Goal: Transaction & Acquisition: Purchase product/service

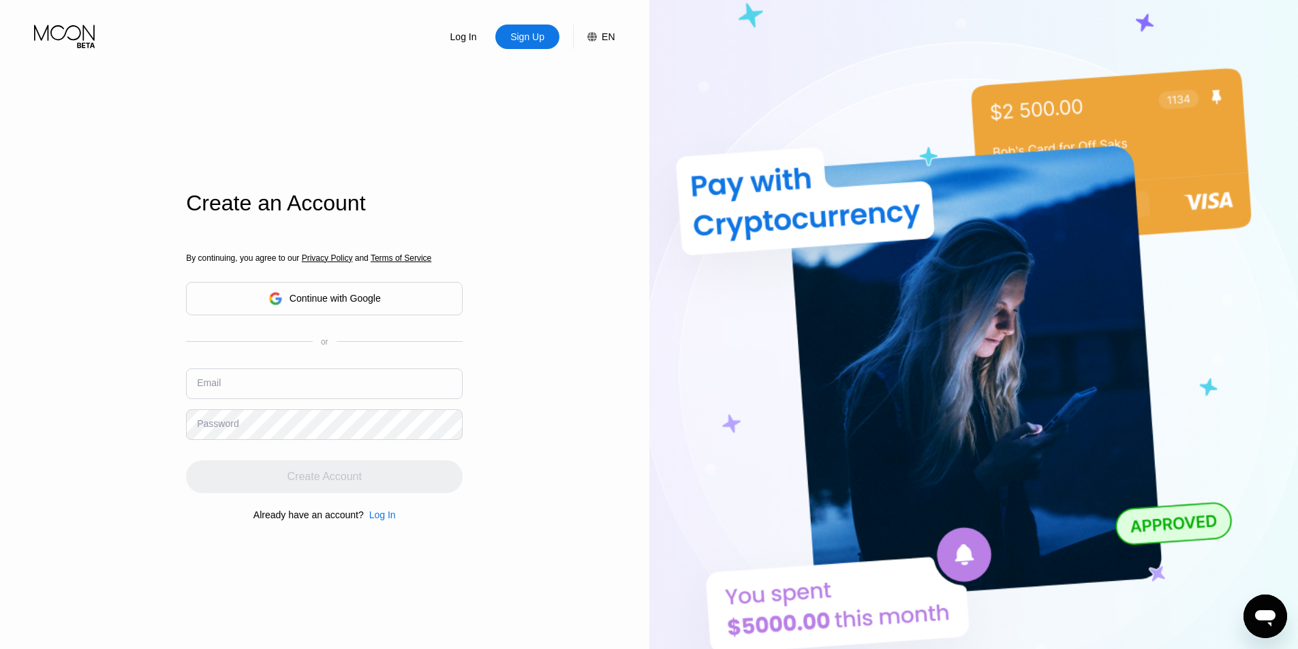
click at [393, 300] on div "By continuing, you agree to our Privacy Policy and Terms of Service Continue wi…" at bounding box center [324, 387] width 277 height 328
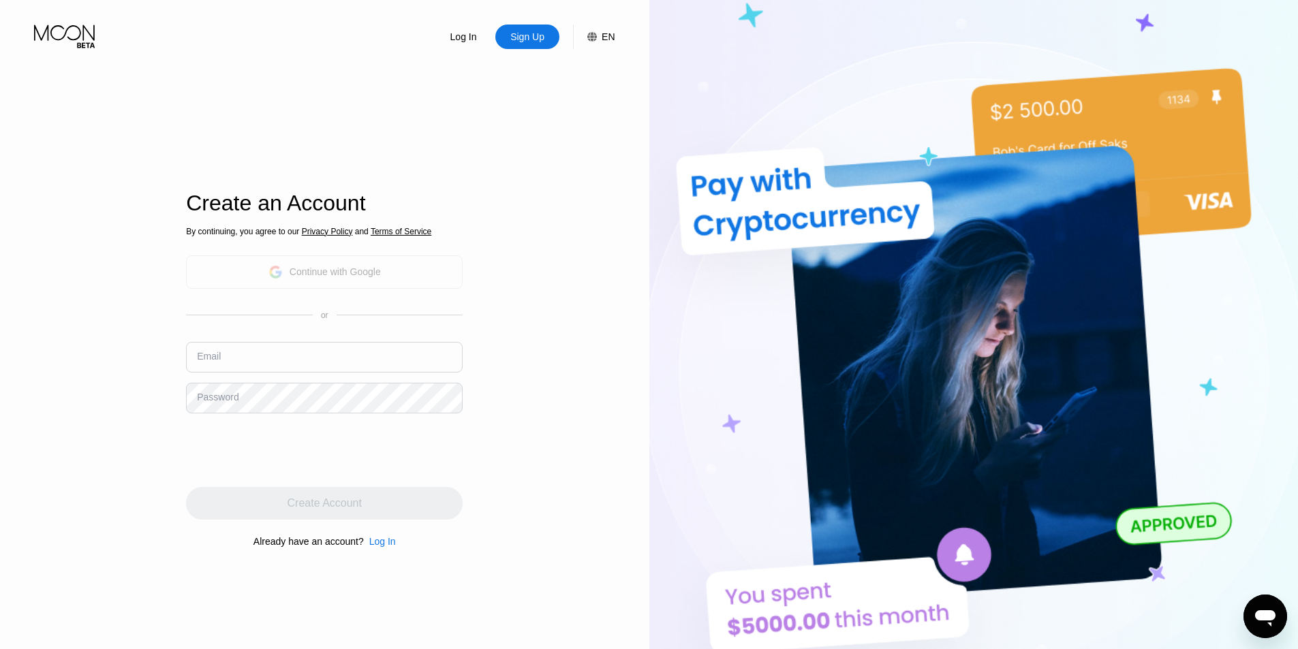
click at [390, 278] on div "Continue with Google" at bounding box center [324, 271] width 277 height 33
click at [388, 273] on div "Continue with Google" at bounding box center [324, 271] width 277 height 33
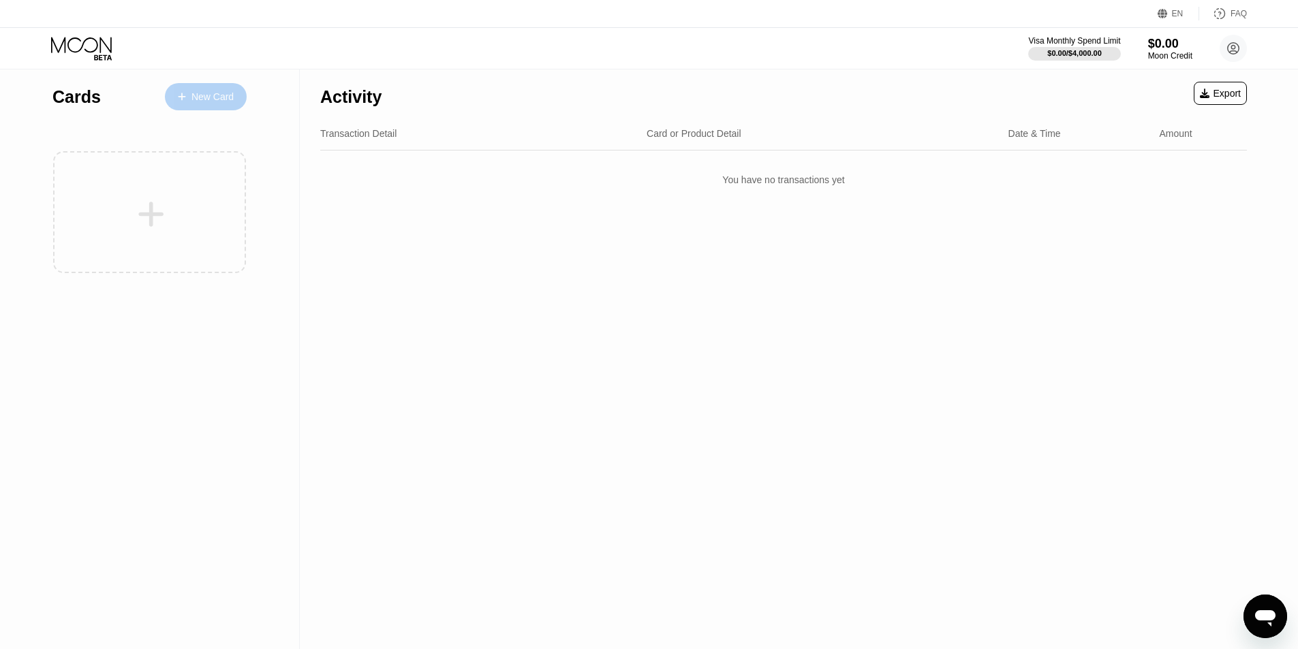
click at [209, 97] on div "New Card" at bounding box center [212, 97] width 42 height 12
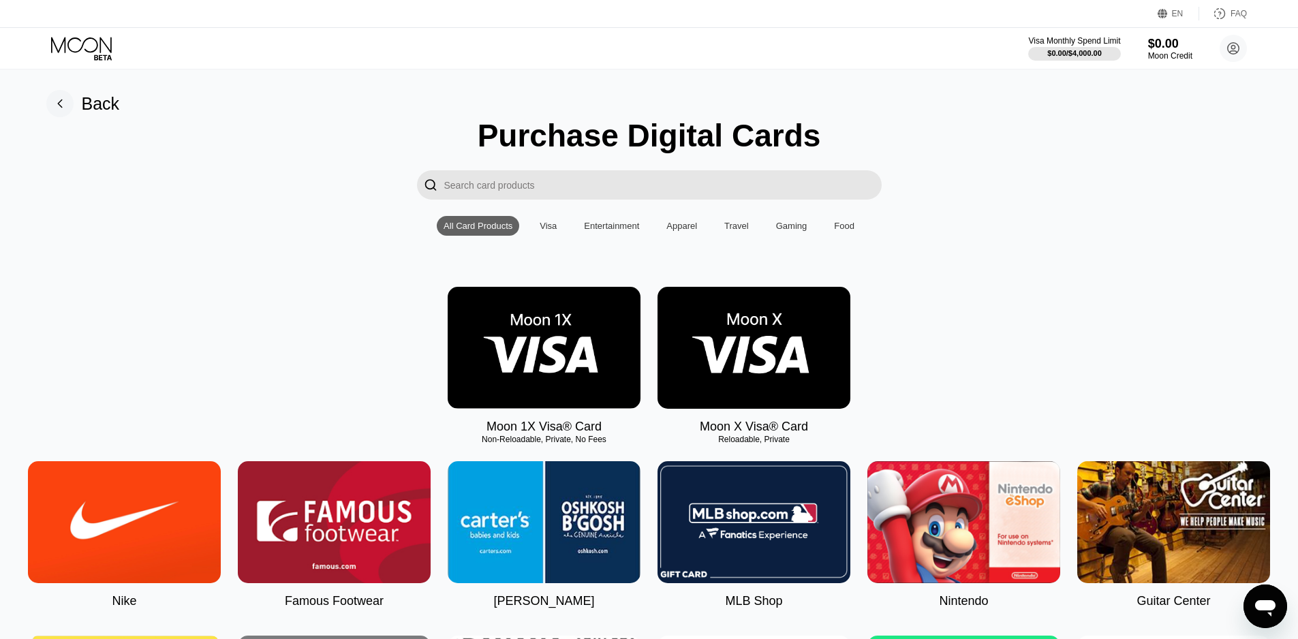
click at [745, 343] on img at bounding box center [753, 348] width 193 height 122
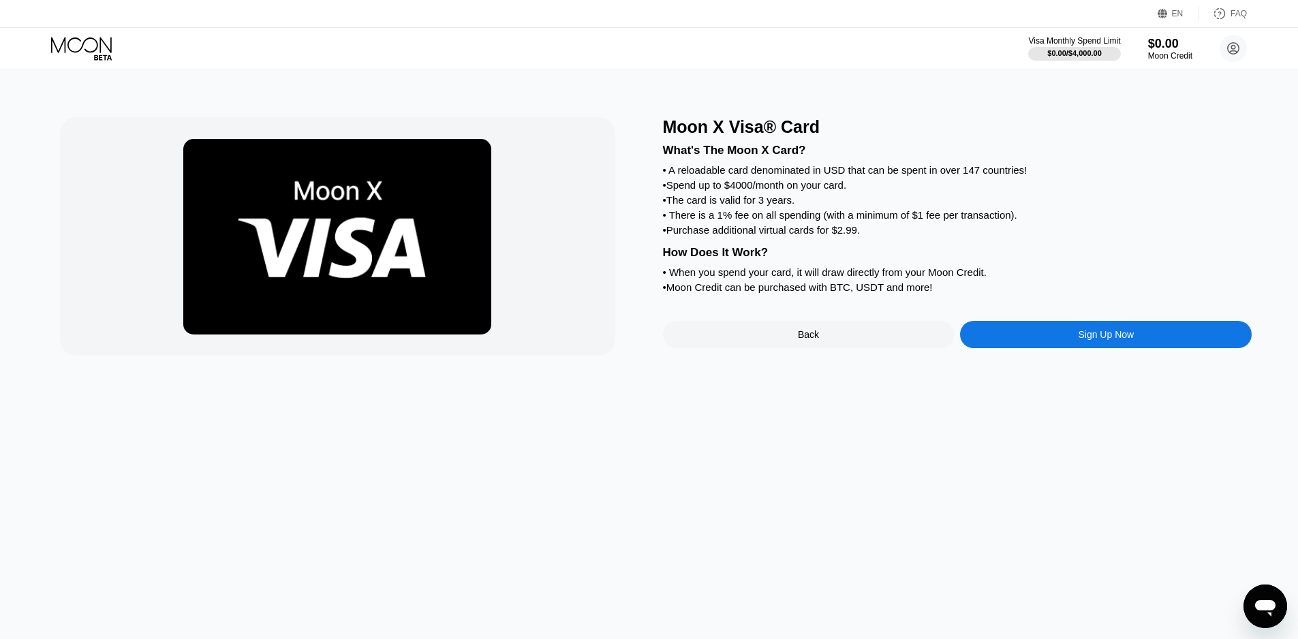
click at [1025, 348] on div "Sign Up Now" at bounding box center [1106, 334] width 292 height 27
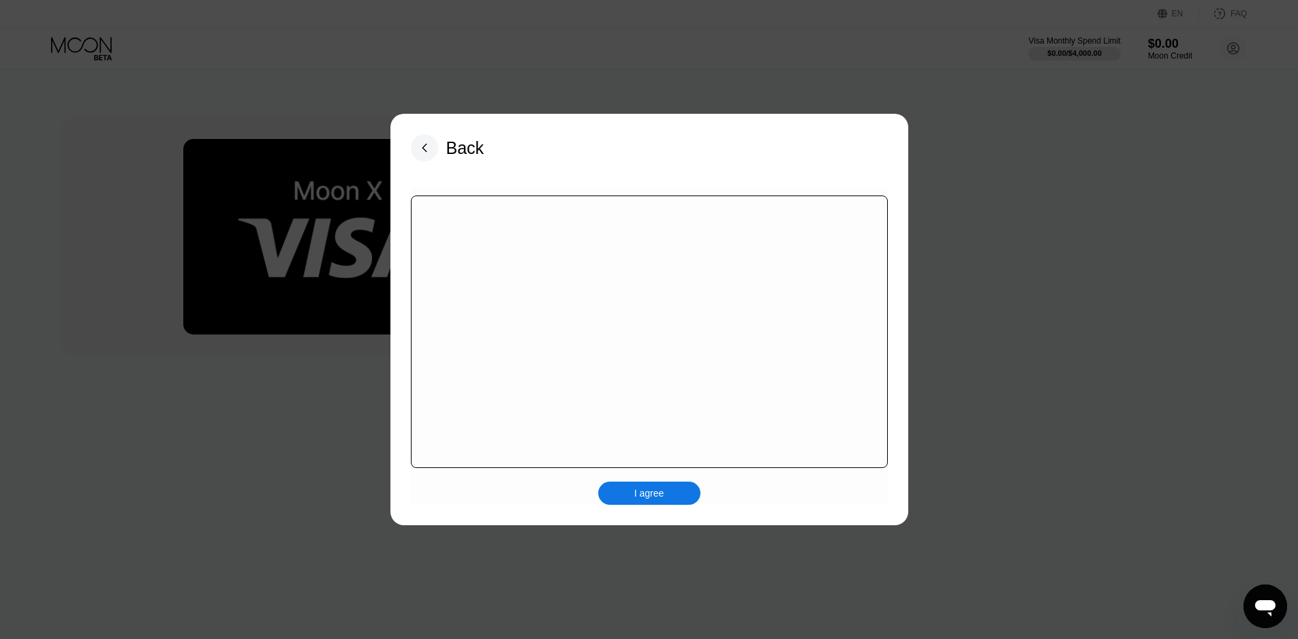
click at [636, 482] on div "I agree" at bounding box center [649, 493] width 102 height 23
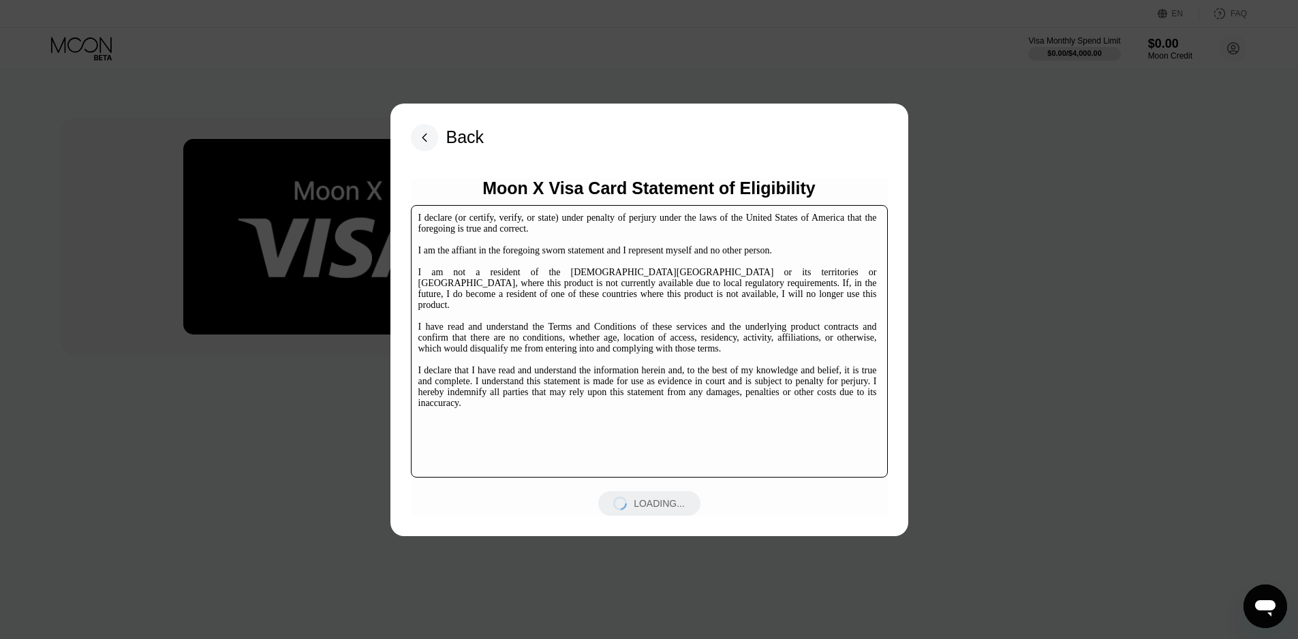
click at [720, 426] on div "I declare (or certify, verify, or state) under penalty of perjury under the law…" at bounding box center [649, 341] width 477 height 273
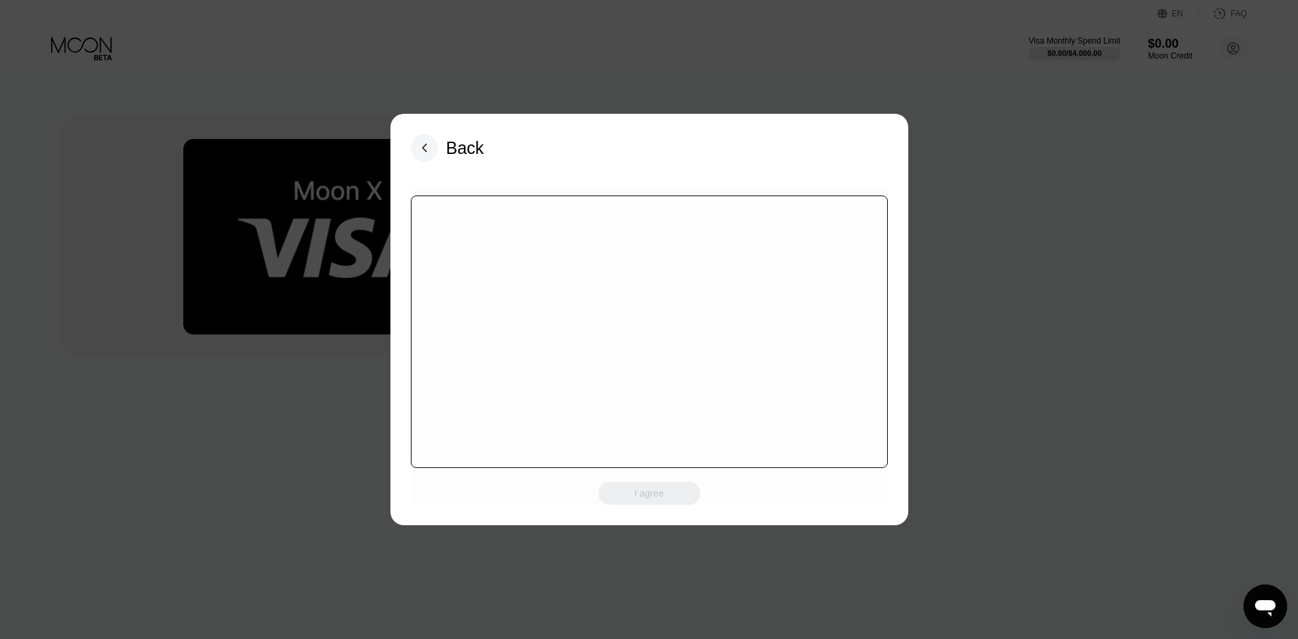
click at [766, 491] on div "I agree" at bounding box center [649, 347] width 477 height 316
click at [590, 410] on div at bounding box center [649, 332] width 477 height 273
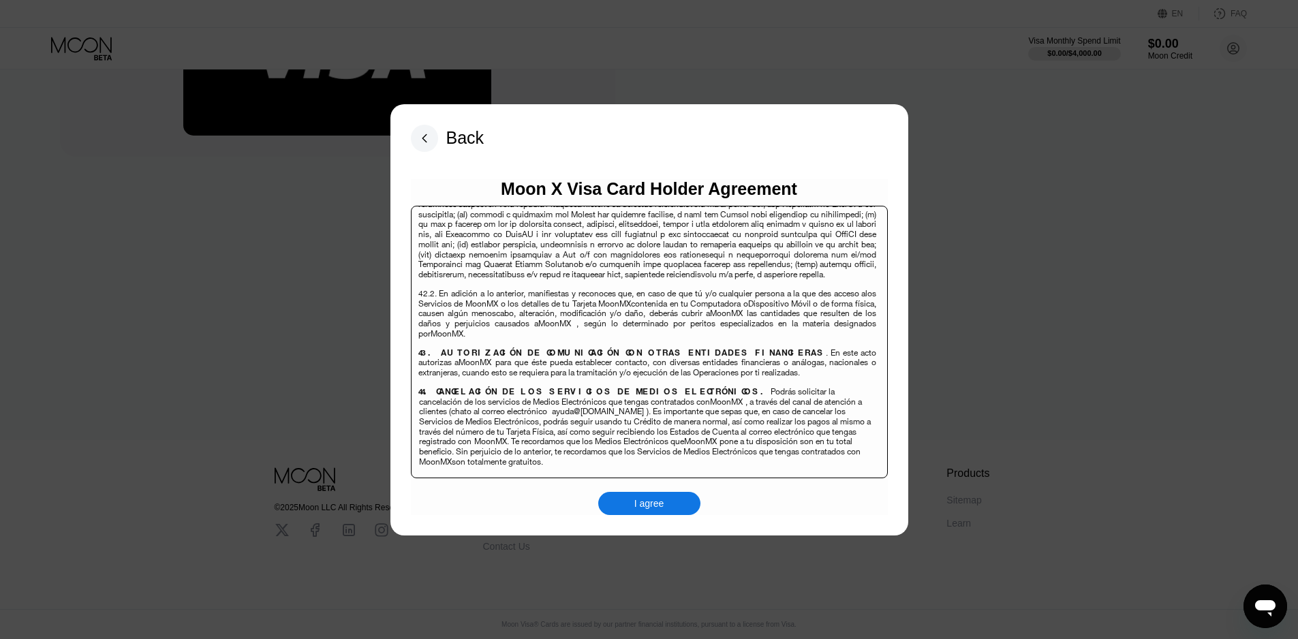
scroll to position [8848, 0]
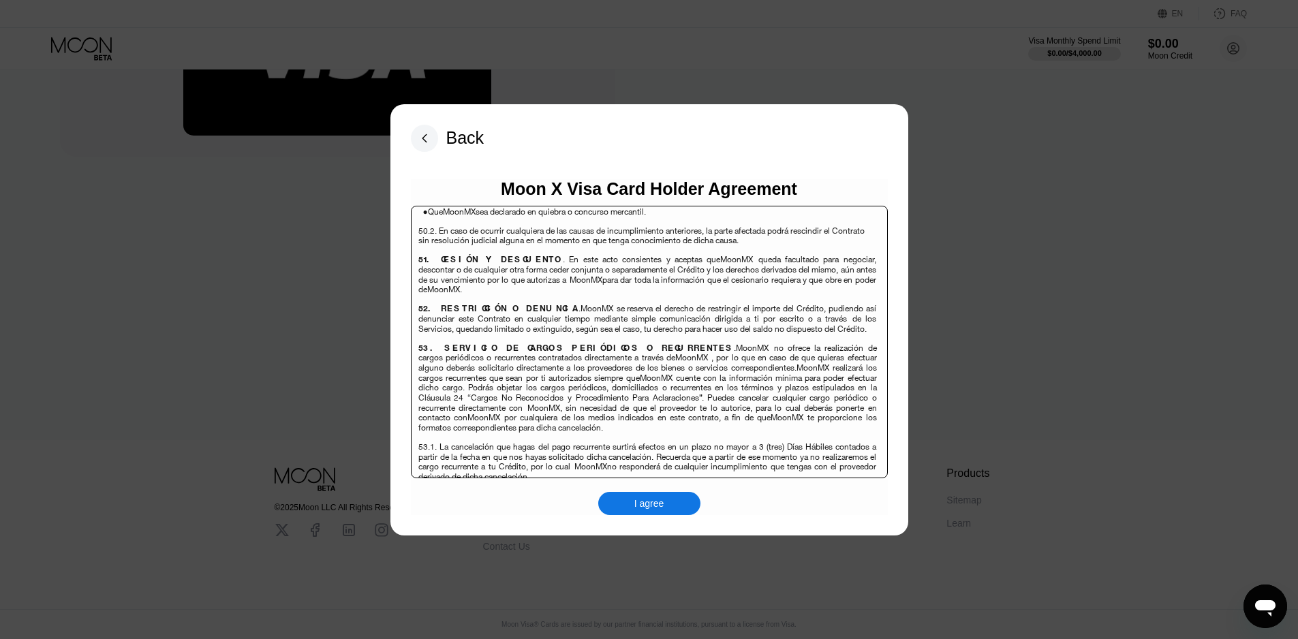
click at [656, 505] on div "I agree" at bounding box center [649, 503] width 30 height 12
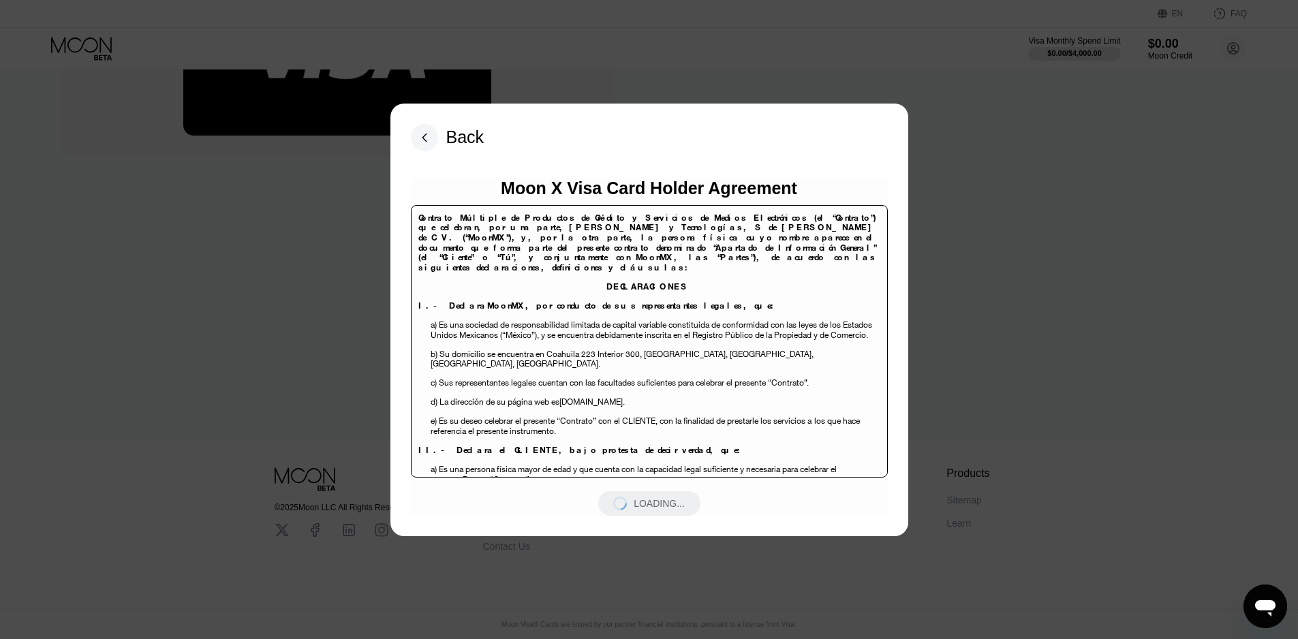
scroll to position [8848, 0]
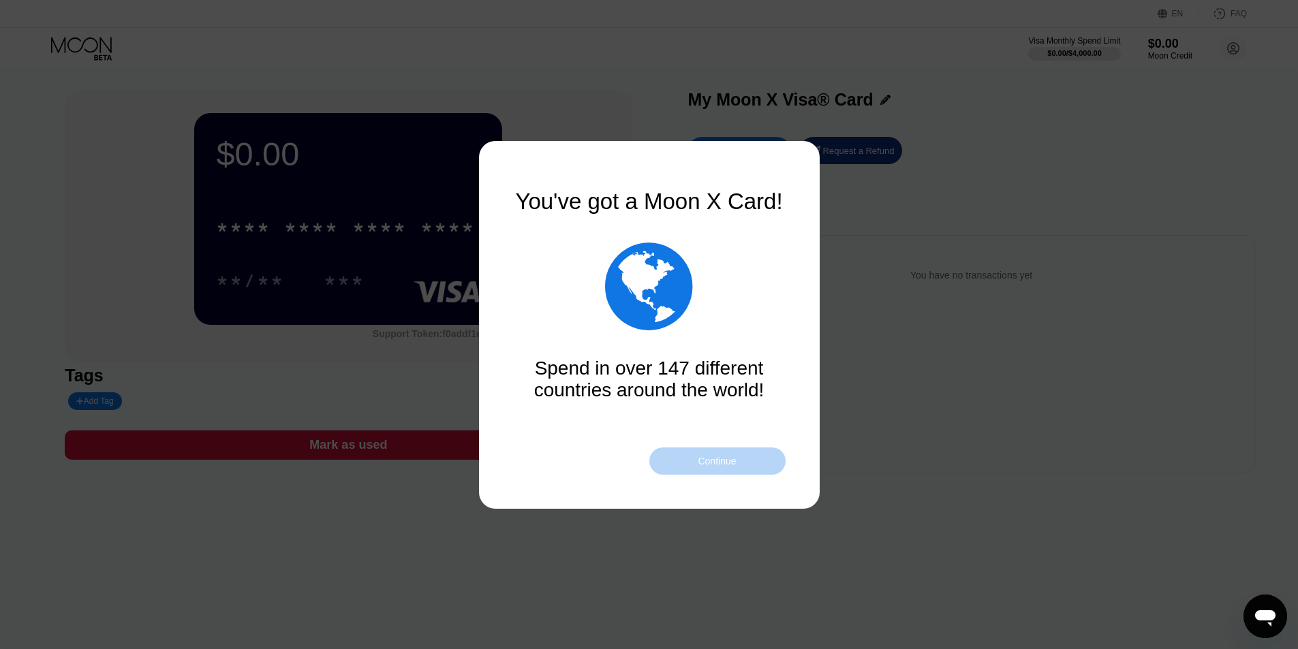
click at [722, 462] on div "Continue" at bounding box center [717, 461] width 38 height 11
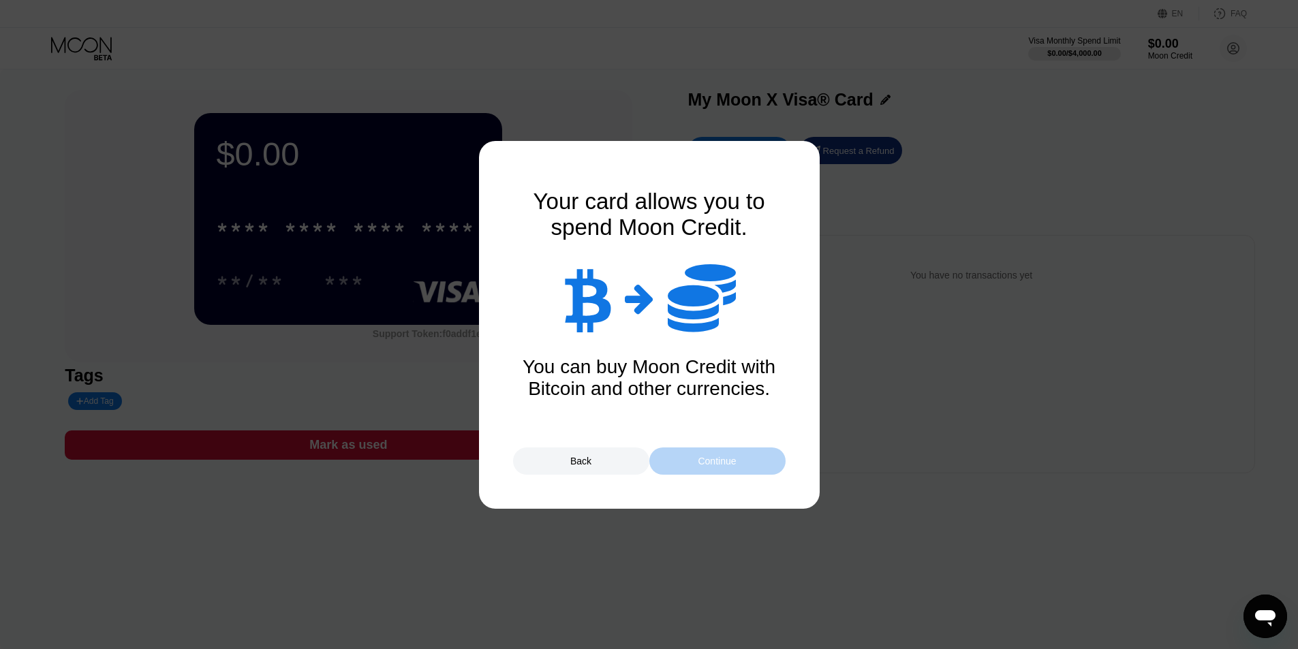
click at [722, 462] on div "Continue" at bounding box center [717, 461] width 38 height 11
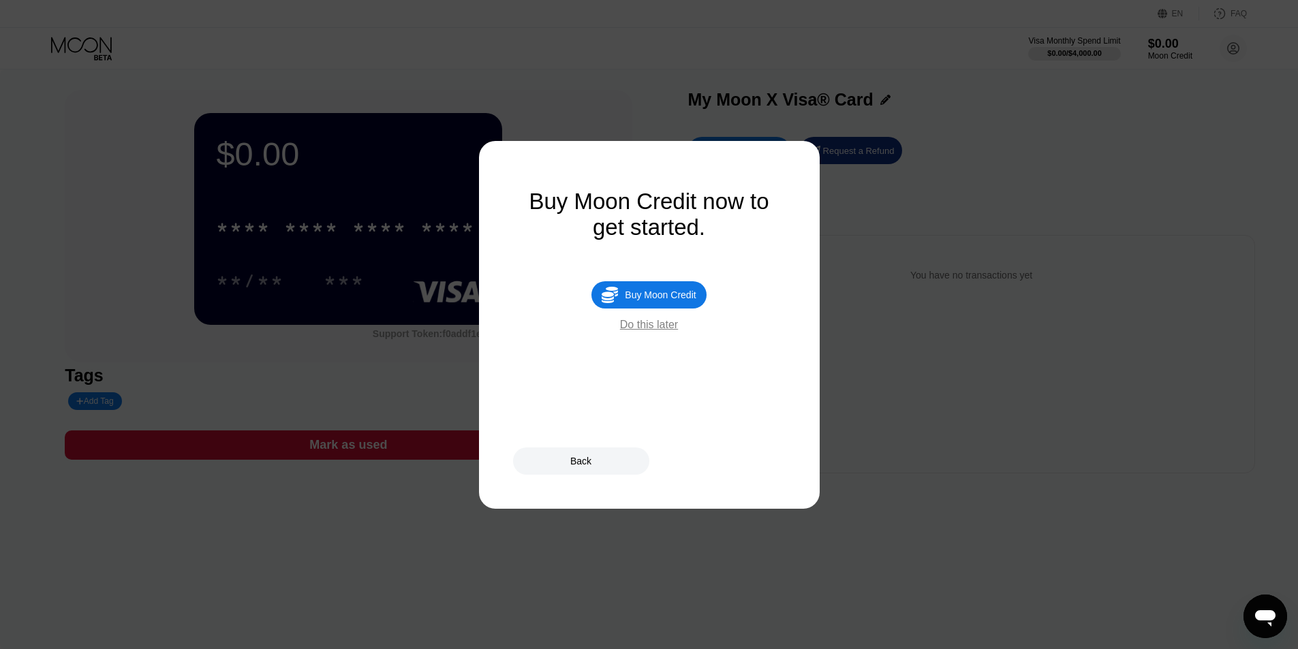
click at [673, 300] on div "Buy Moon Credit" at bounding box center [660, 295] width 71 height 11
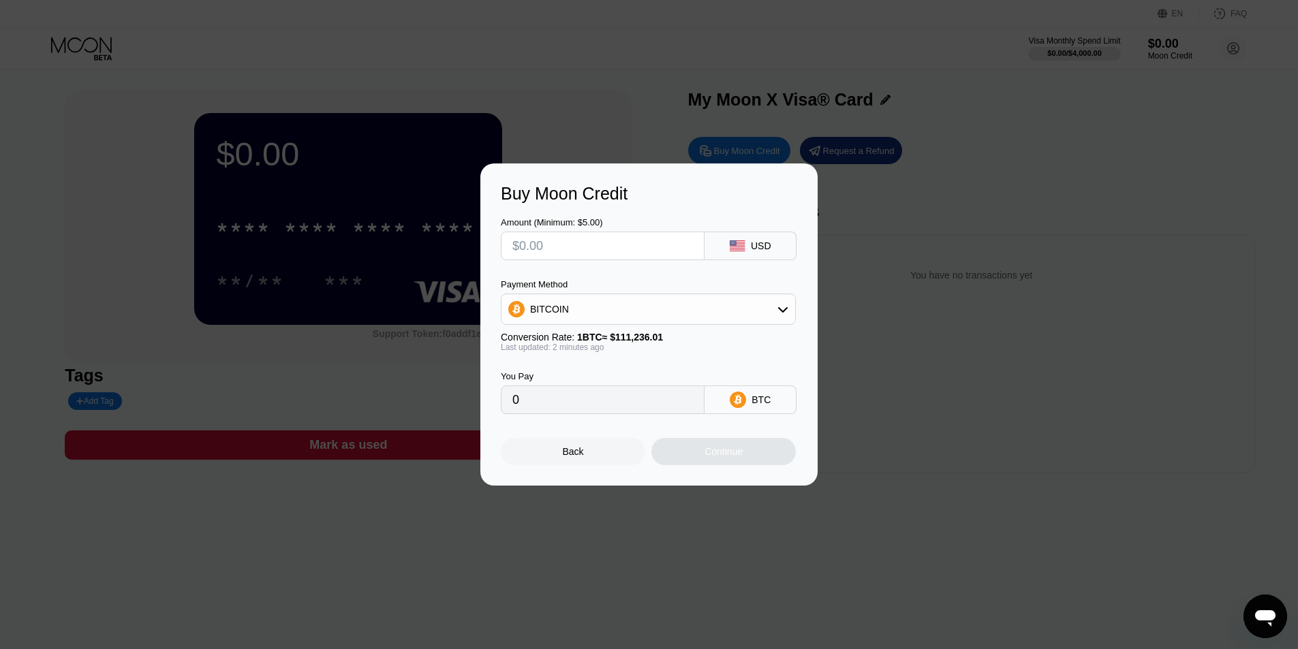
click at [657, 317] on div "BITCOIN" at bounding box center [648, 309] width 294 height 27
click at [655, 382] on div "USDT on TRON" at bounding box center [656, 376] width 257 height 11
type input "0.00"
click at [717, 351] on div "Last updated: 2 minutes ago" at bounding box center [648, 348] width 295 height 10
click at [619, 247] on input "text" at bounding box center [602, 245] width 181 height 27
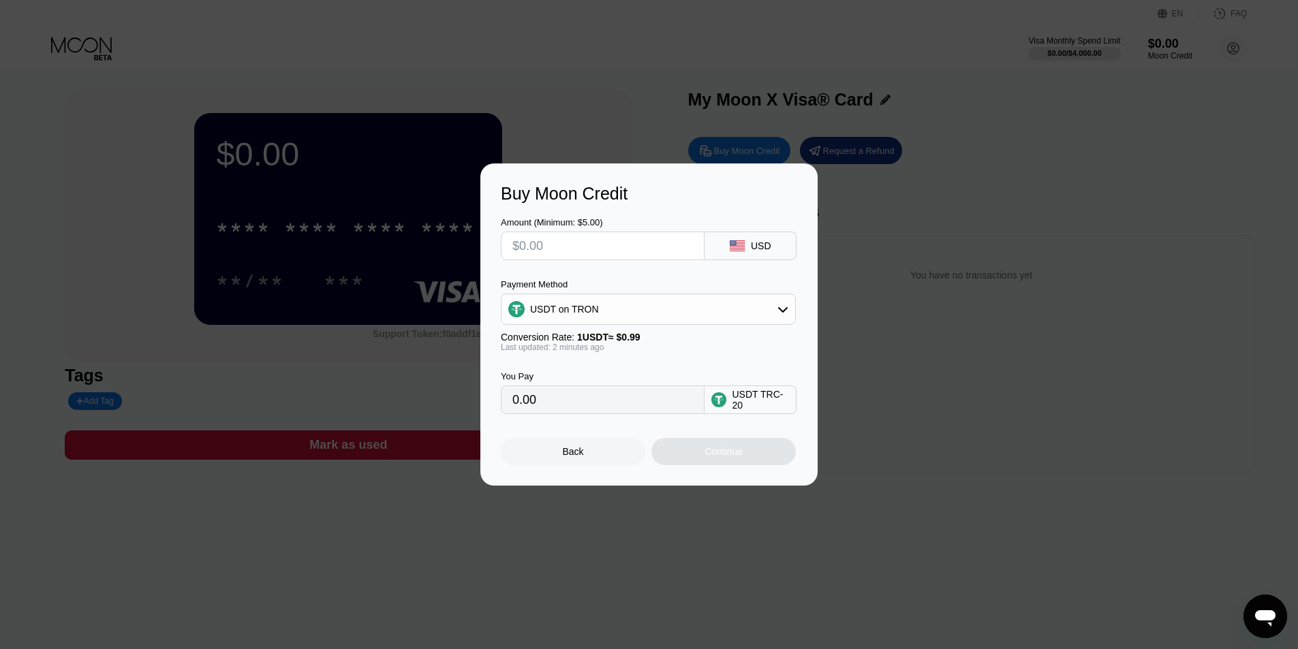
click at [933, 238] on div "Buy Moon Credit Amount (Minimum: $5.00) USD Payment Method USDT on TRON Convers…" at bounding box center [649, 325] width 1298 height 322
click at [679, 249] on input "text" at bounding box center [602, 245] width 181 height 27
